Goal: Information Seeking & Learning: Learn about a topic

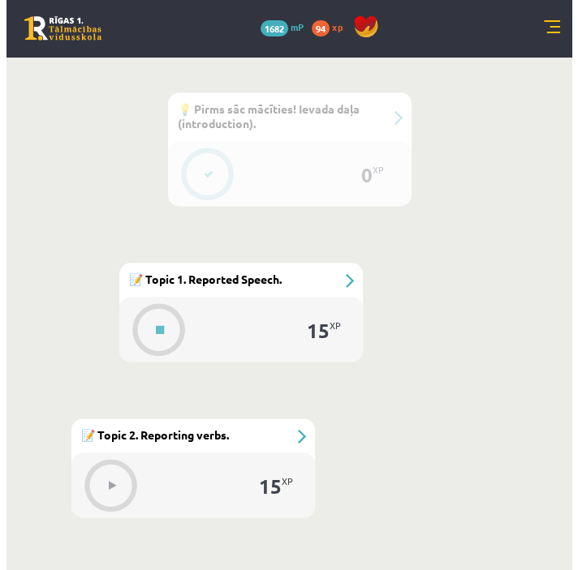
scroll to position [698, 0]
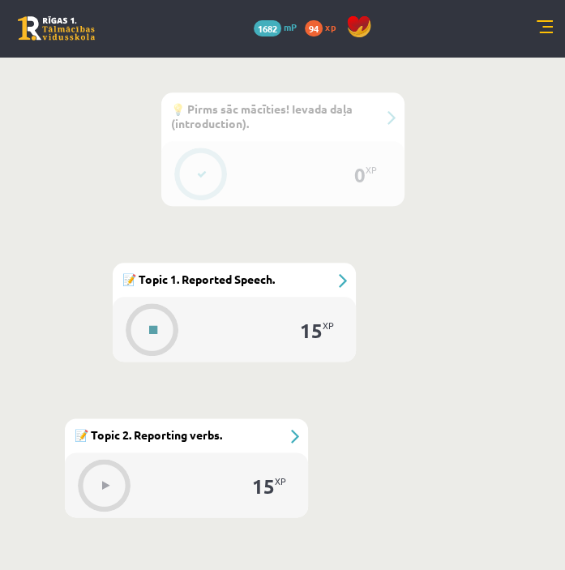
click at [165, 330] on button at bounding box center [153, 329] width 37 height 37
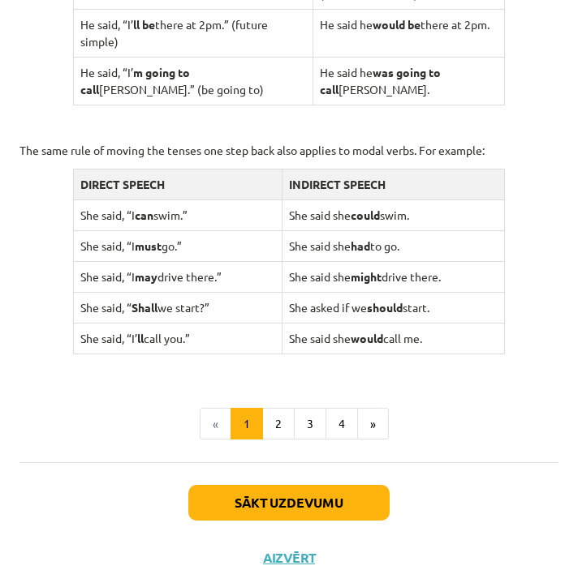
scroll to position [1710, 0]
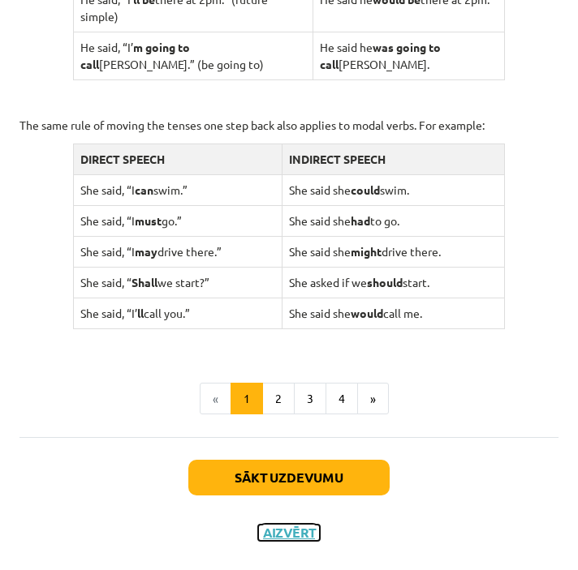
click at [290, 540] on button "Aizvērt" at bounding box center [289, 533] width 62 height 16
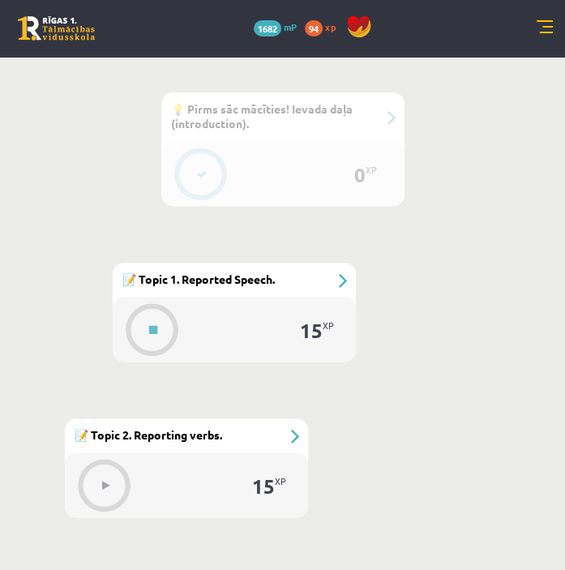
click at [181, 317] on div "15 XP" at bounding box center [234, 329] width 243 height 65
click at [157, 329] on button at bounding box center [153, 329] width 37 height 37
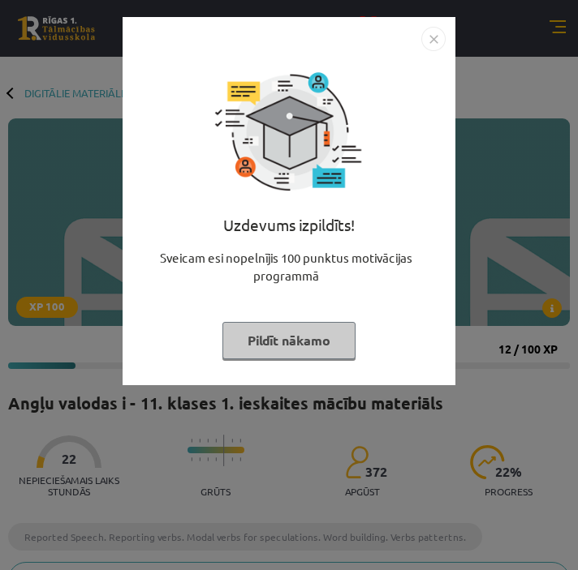
scroll to position [698, 0]
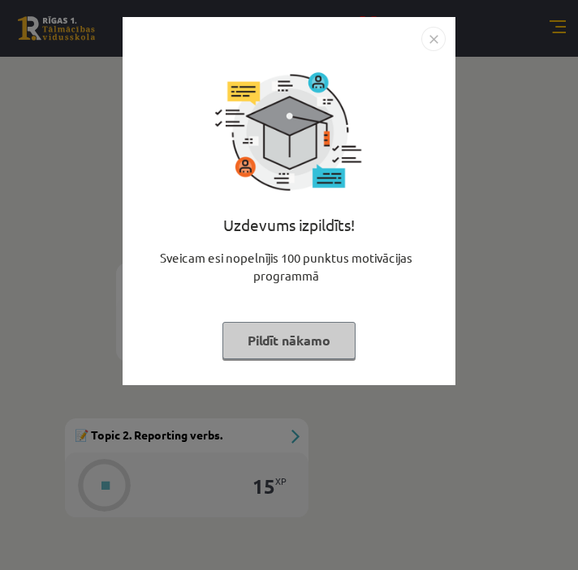
click at [343, 347] on button "Pildīt nākamo" at bounding box center [288, 340] width 133 height 37
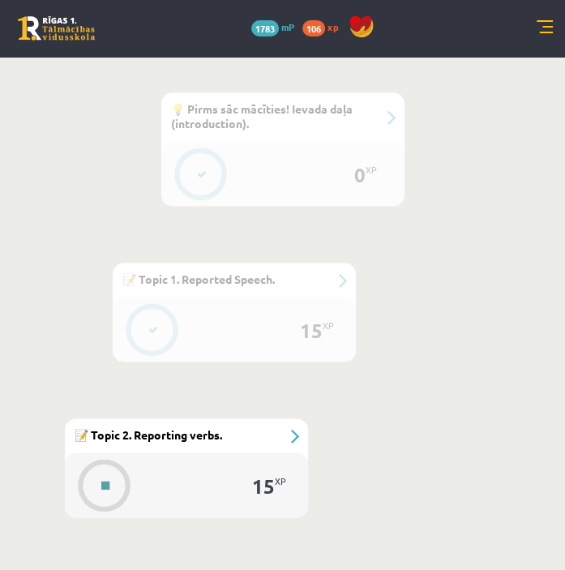
click at [123, 480] on button at bounding box center [105, 485] width 37 height 37
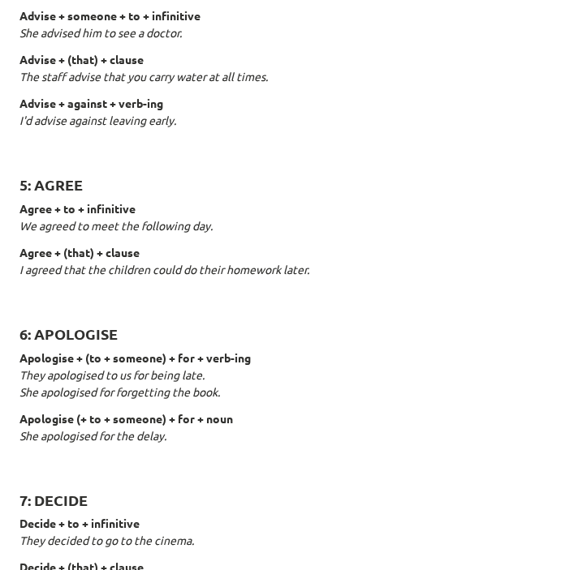
scroll to position [2498, 0]
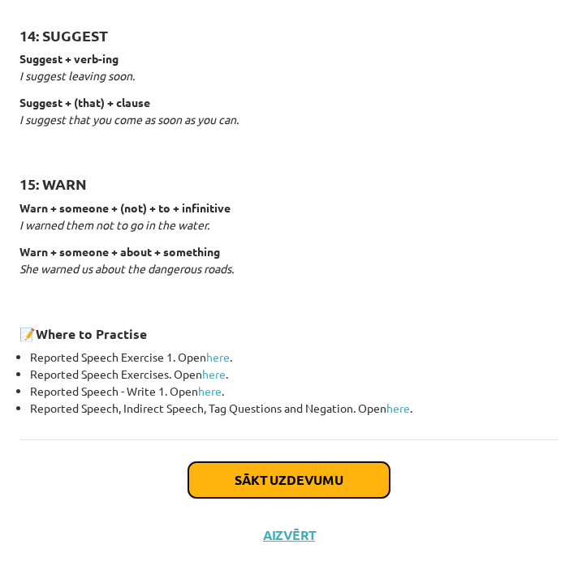
click at [293, 478] on button "Sākt uzdevumu" at bounding box center [288, 480] width 201 height 36
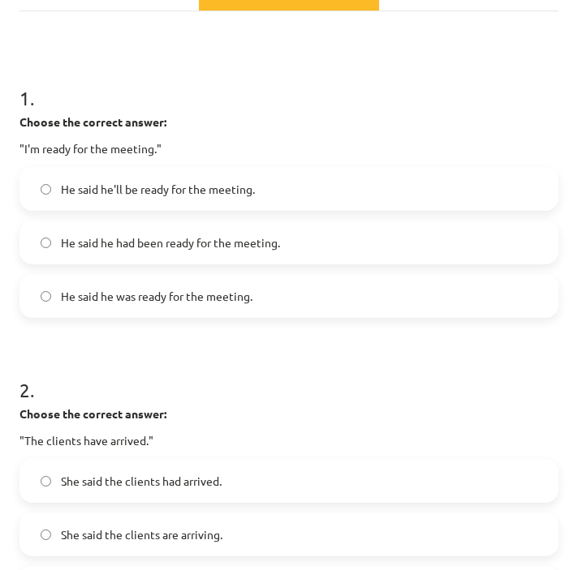
scroll to position [238, 0]
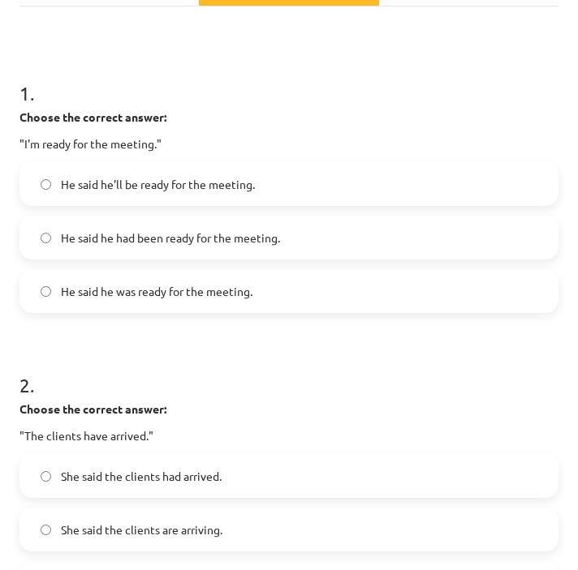
click at [231, 232] on span "He said he had been ready for the meeting." at bounding box center [170, 238] width 219 height 17
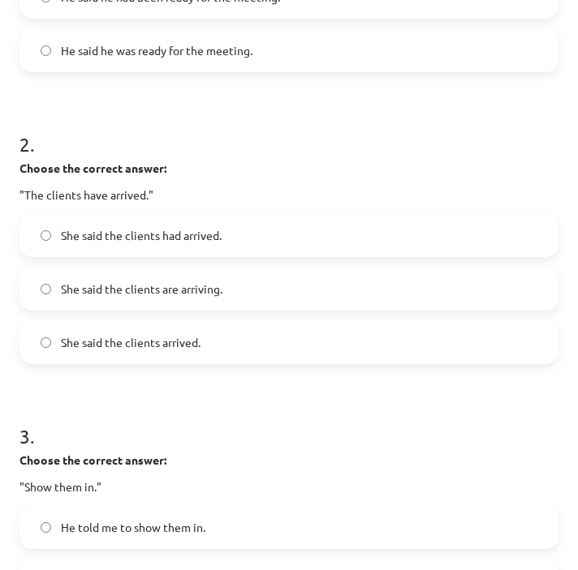
scroll to position [493, 0]
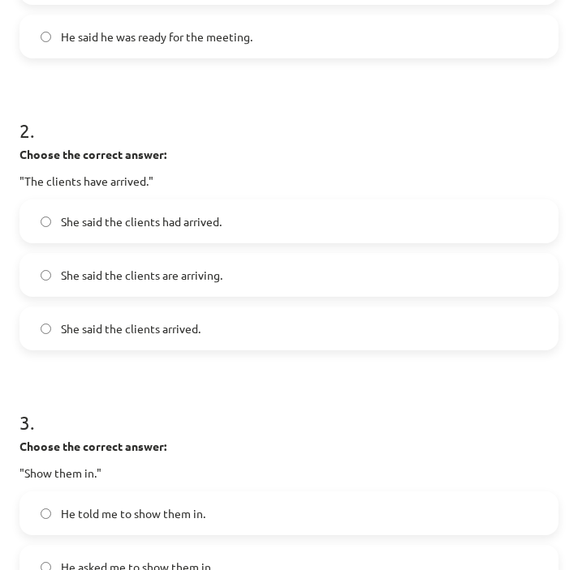
click at [160, 224] on span "She said the clients had arrived." at bounding box center [141, 221] width 161 height 17
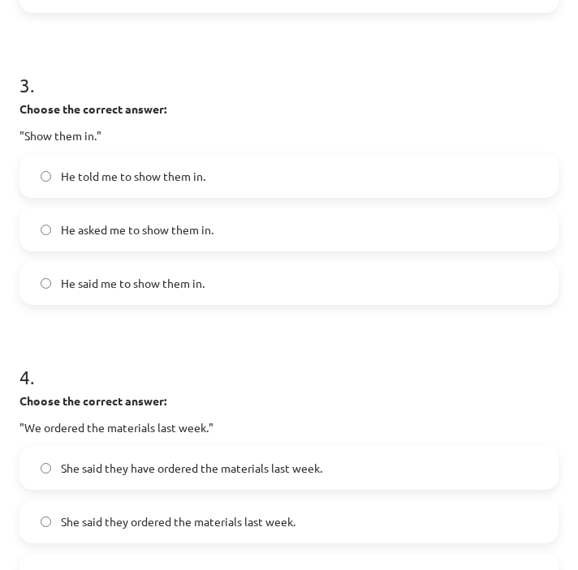
scroll to position [835, 0]
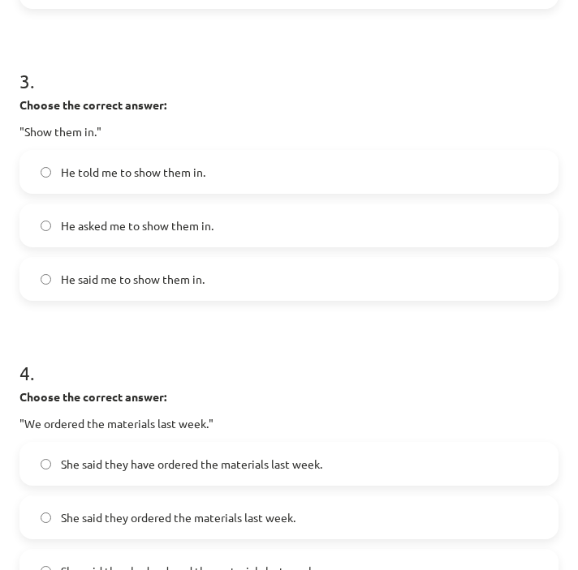
click at [117, 164] on span "He told me to show them in." at bounding box center [133, 172] width 144 height 17
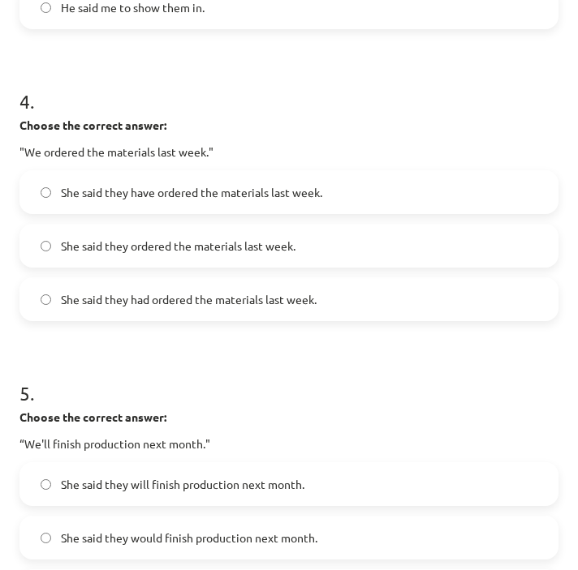
scroll to position [1108, 0]
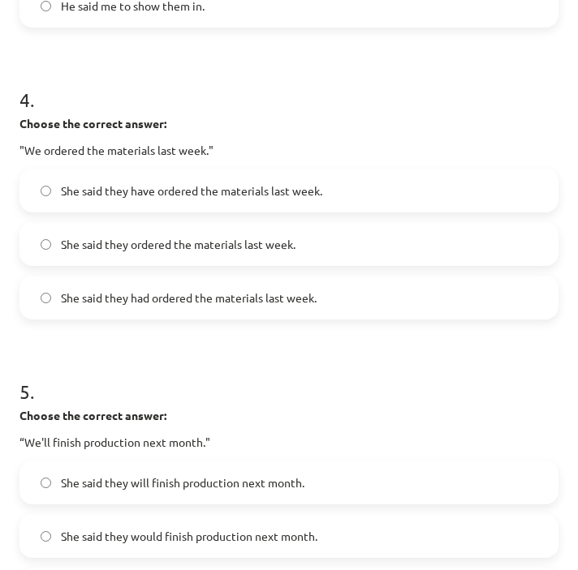
click at [403, 305] on label "She said they had ordered the materials last week." at bounding box center [288, 297] width 535 height 41
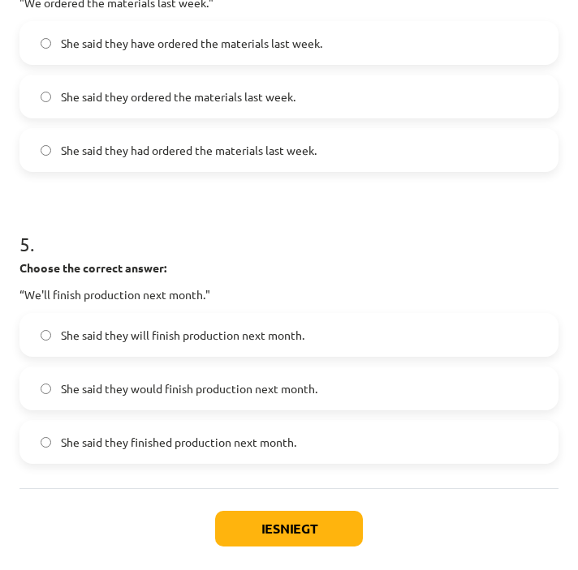
scroll to position [1306, 0]
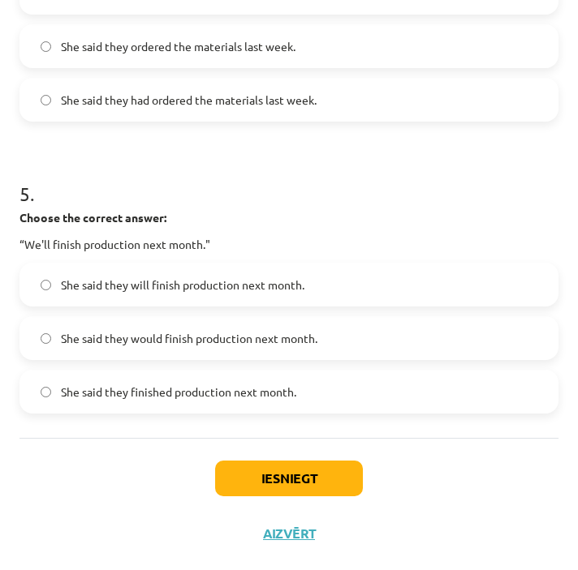
click at [270, 386] on span "She said they finished production next month." at bounding box center [178, 392] width 235 height 17
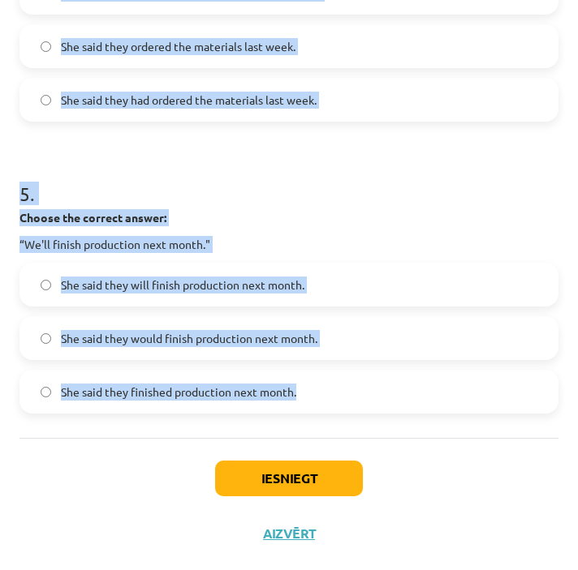
drag, startPoint x: 20, startPoint y: 229, endPoint x: 312, endPoint y: 396, distance: 336.5
copy form "1 . Choose the correct answer: "I'm ready for the meeting." He said he'll be re…"
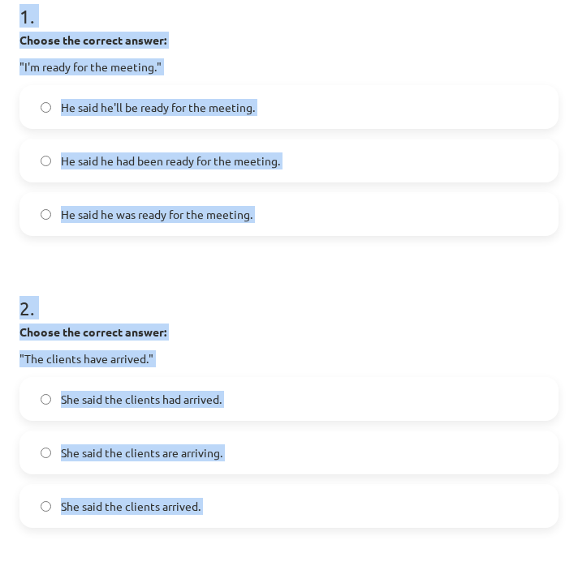
scroll to position [311, 0]
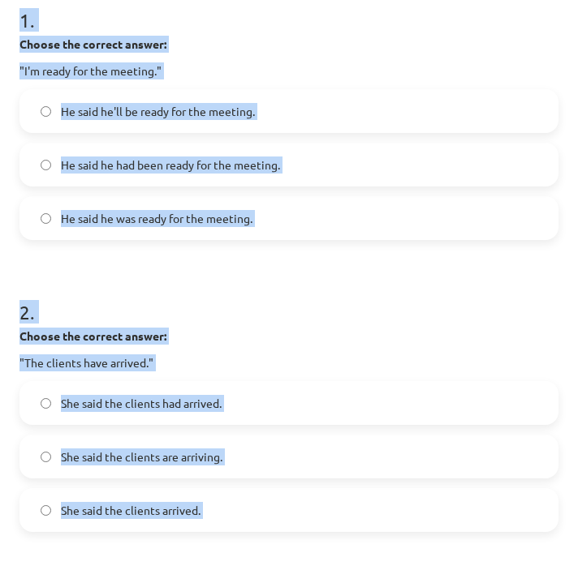
click at [324, 278] on h1 "2 ." at bounding box center [288, 298] width 539 height 50
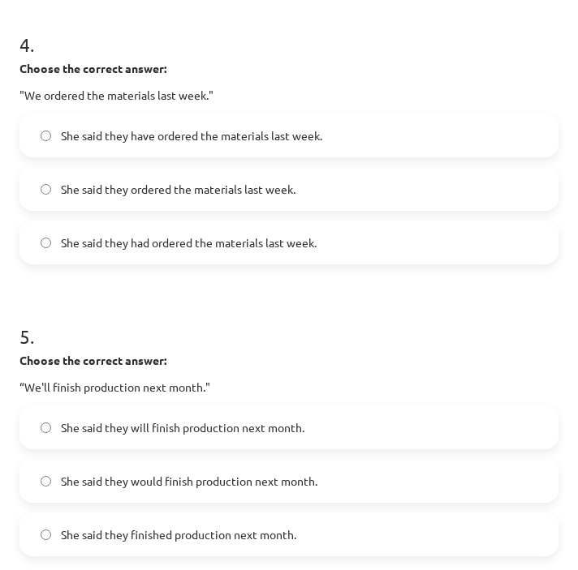
scroll to position [1289, 0]
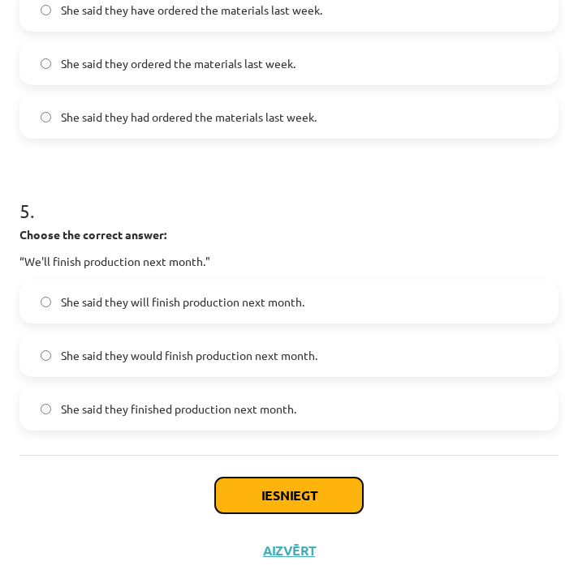
click at [257, 486] on button "Iesniegt" at bounding box center [289, 496] width 148 height 36
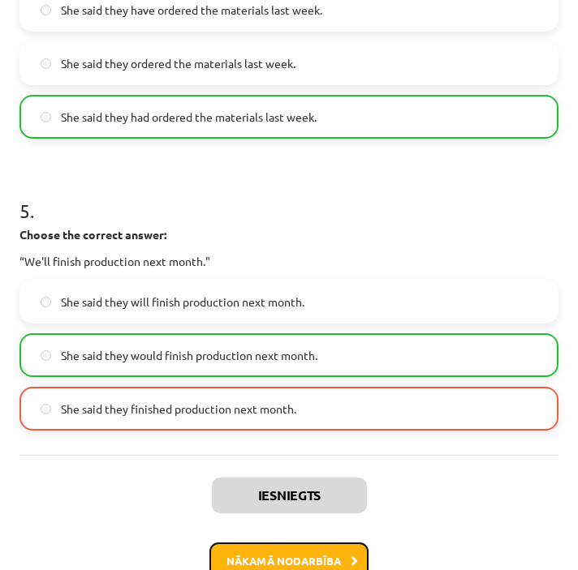
click at [283, 554] on button "Nākamā nodarbība" at bounding box center [288, 561] width 159 height 37
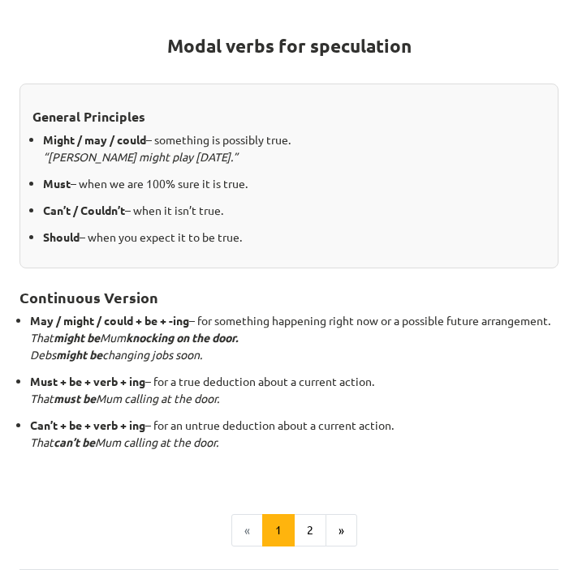
scroll to position [250, 0]
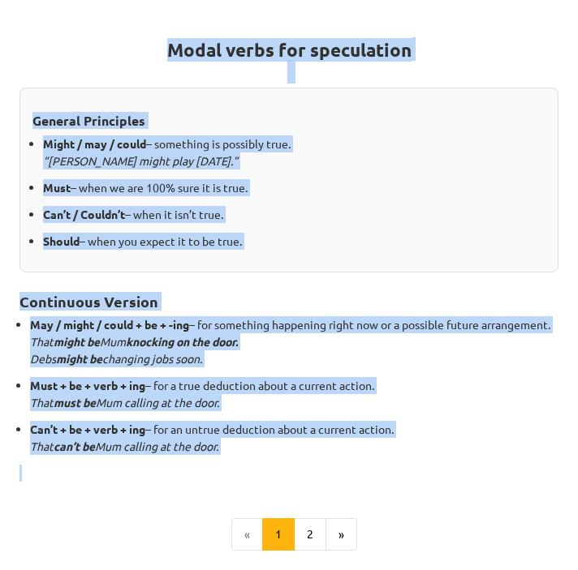
drag, startPoint x: 160, startPoint y: 53, endPoint x: 301, endPoint y: 472, distance: 442.5
click at [301, 472] on div "Modal verbs for speculation General Principles Might / may / could – something …" at bounding box center [288, 246] width 539 height 472
copy div "Modal verbs for speculation General Principles Might / may / could – something …"
